Goal: Information Seeking & Learning: Compare options

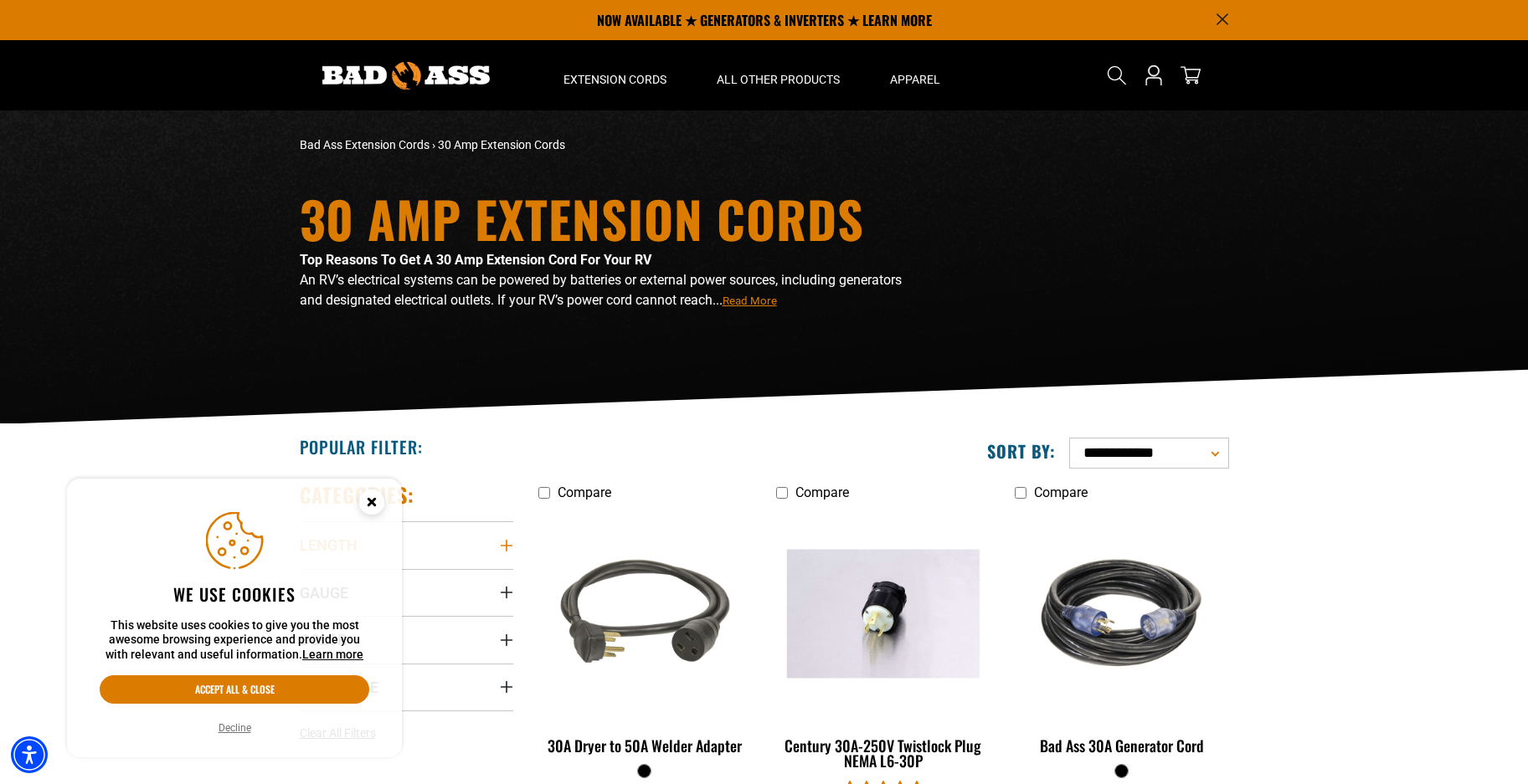
click at [485, 536] on summary "Length" at bounding box center [406, 545] width 214 height 47
click at [368, 497] on circle "Close this option" at bounding box center [371, 502] width 25 height 25
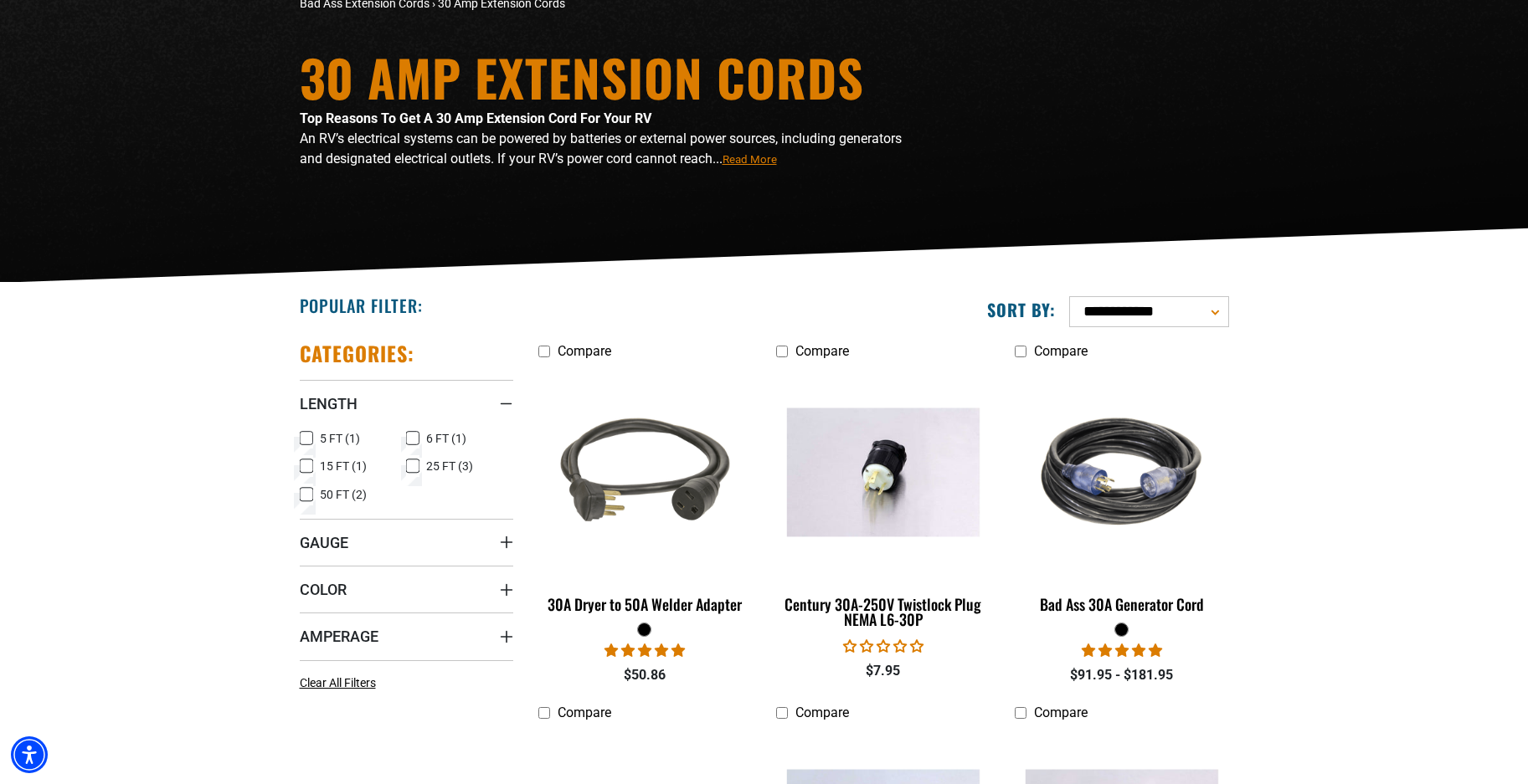
scroll to position [167, 0]
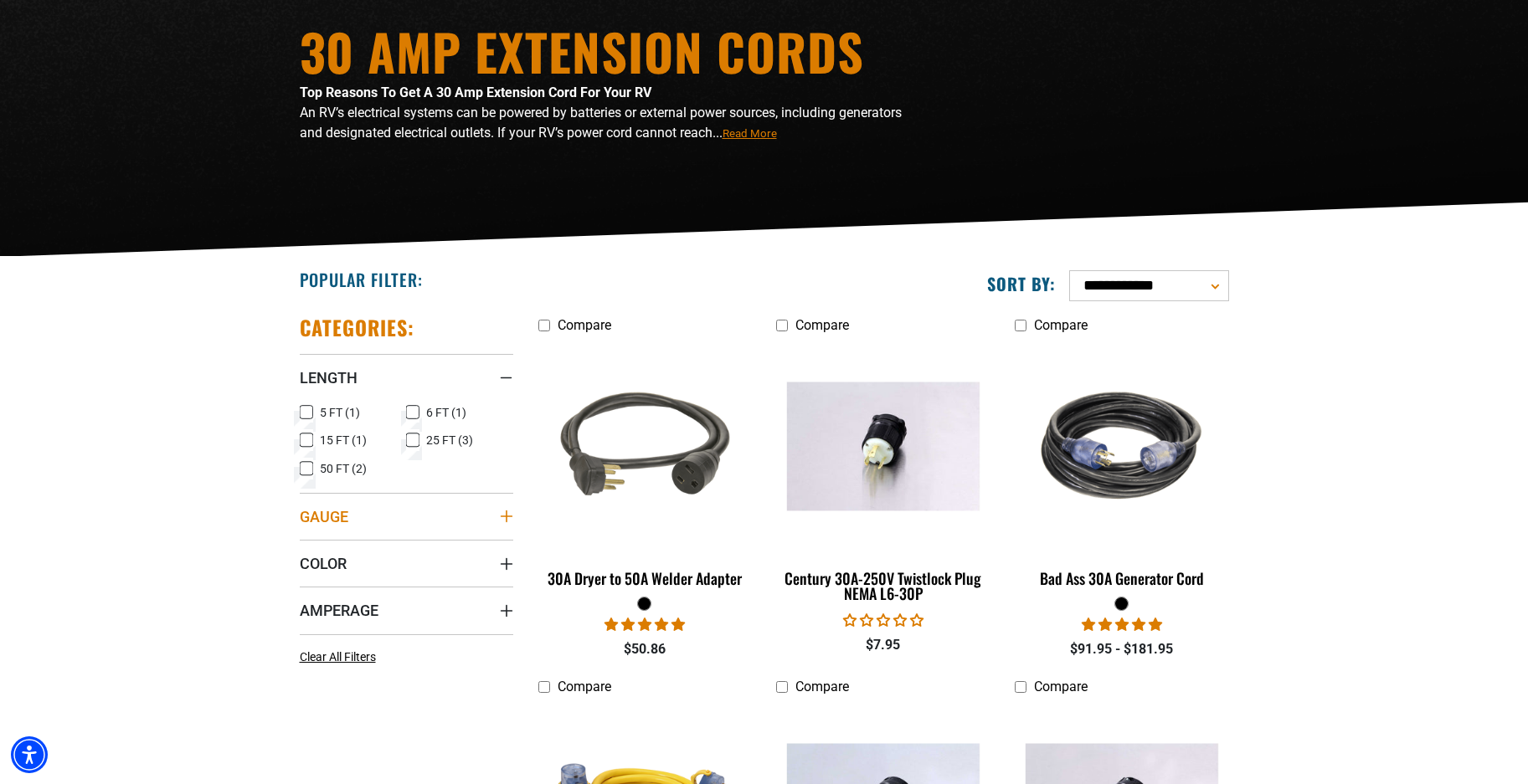
click at [509, 513] on icon "Gauge" at bounding box center [506, 515] width 13 height 13
click at [509, 625] on icon "Color" at bounding box center [506, 626] width 13 height 13
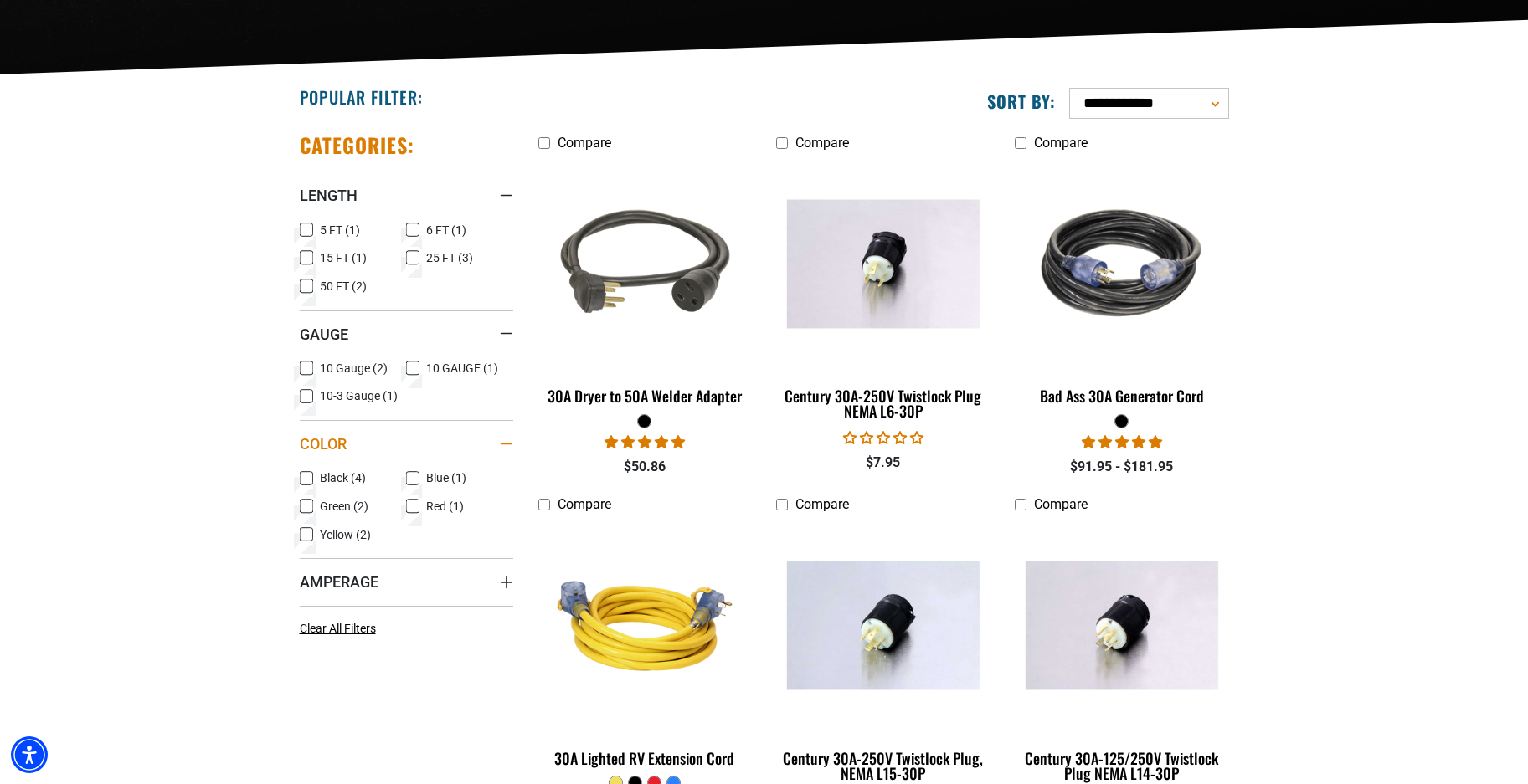
scroll to position [418, 0]
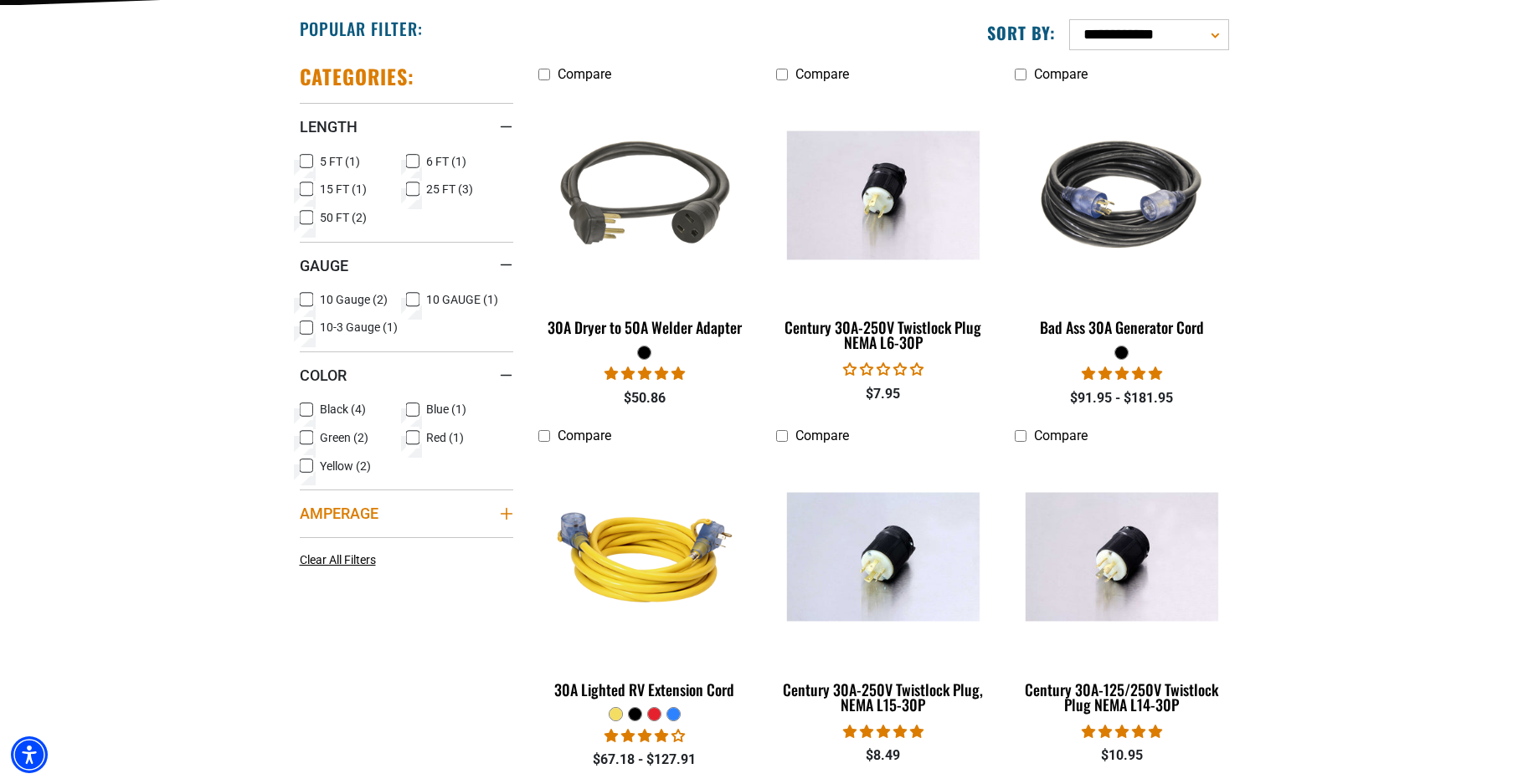
click at [506, 510] on icon "Amperage" at bounding box center [505, 514] width 11 height 11
click at [412, 545] on icon at bounding box center [412, 548] width 13 height 22
